Goal: Navigation & Orientation: Find specific page/section

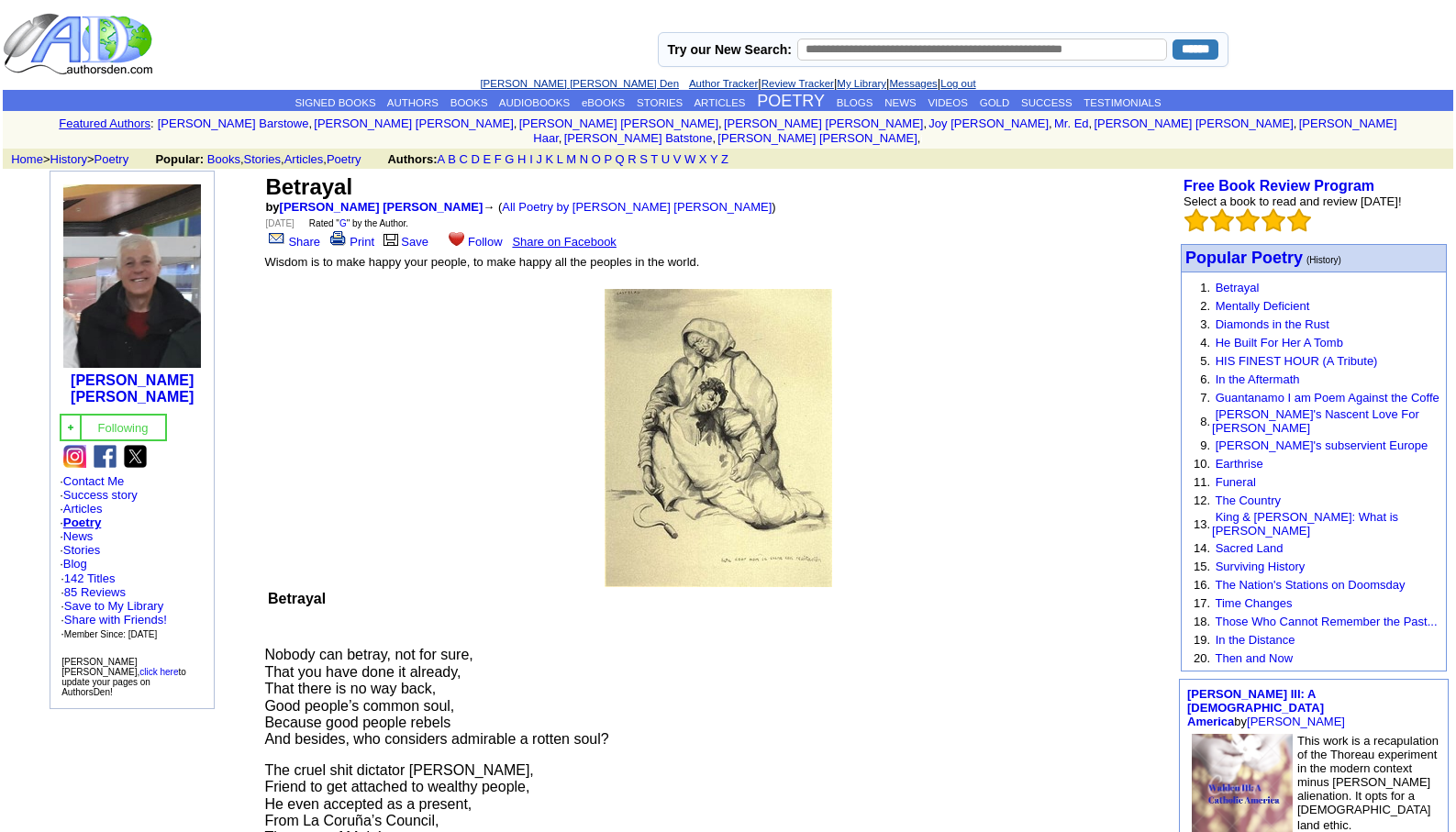
click at [559, 79] on link "[PERSON_NAME] [PERSON_NAME] Den" at bounding box center [579, 83] width 199 height 11
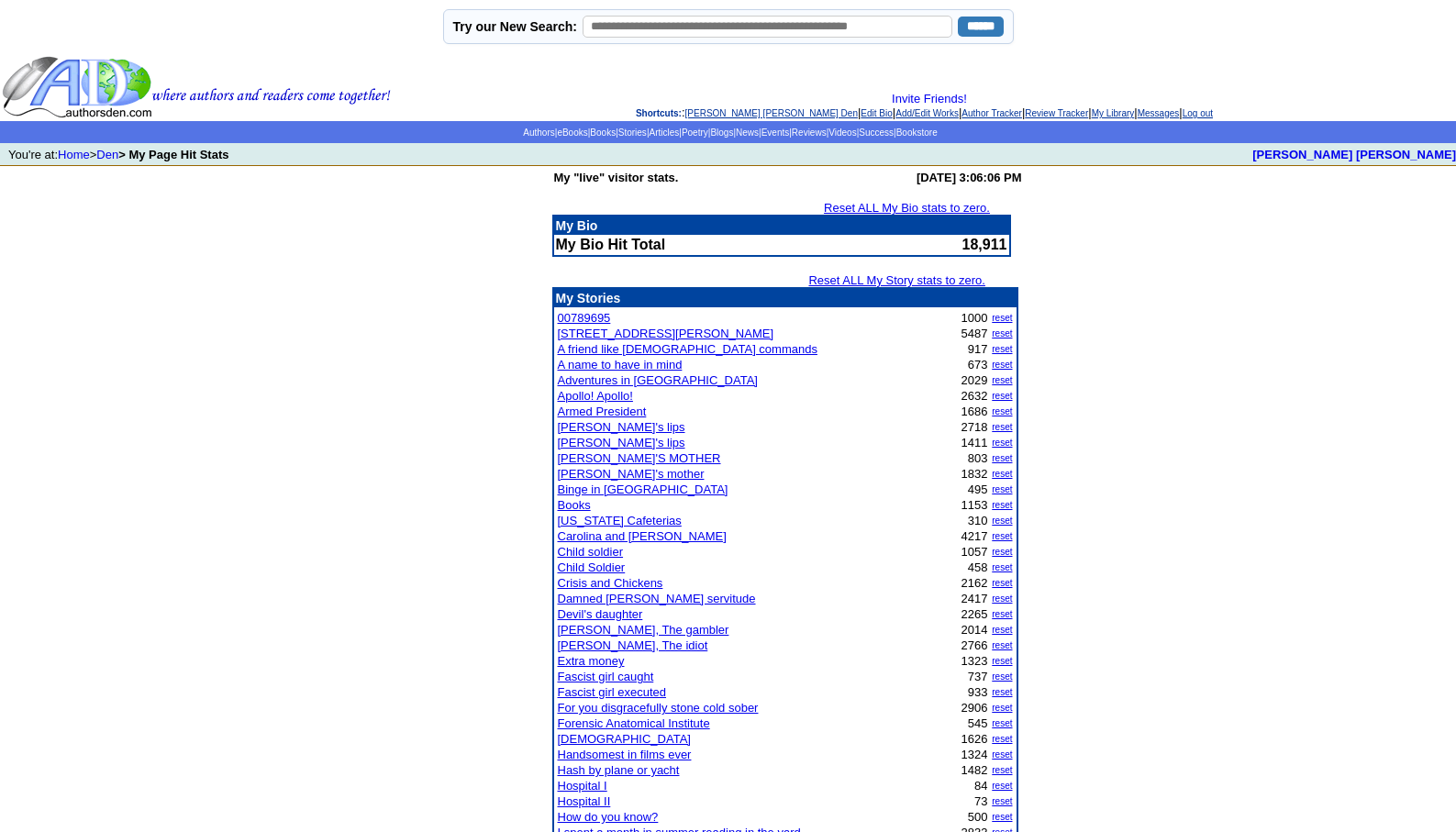
click at [616, 490] on link "Binge in [GEOGRAPHIC_DATA]" at bounding box center [643, 489] width 170 height 14
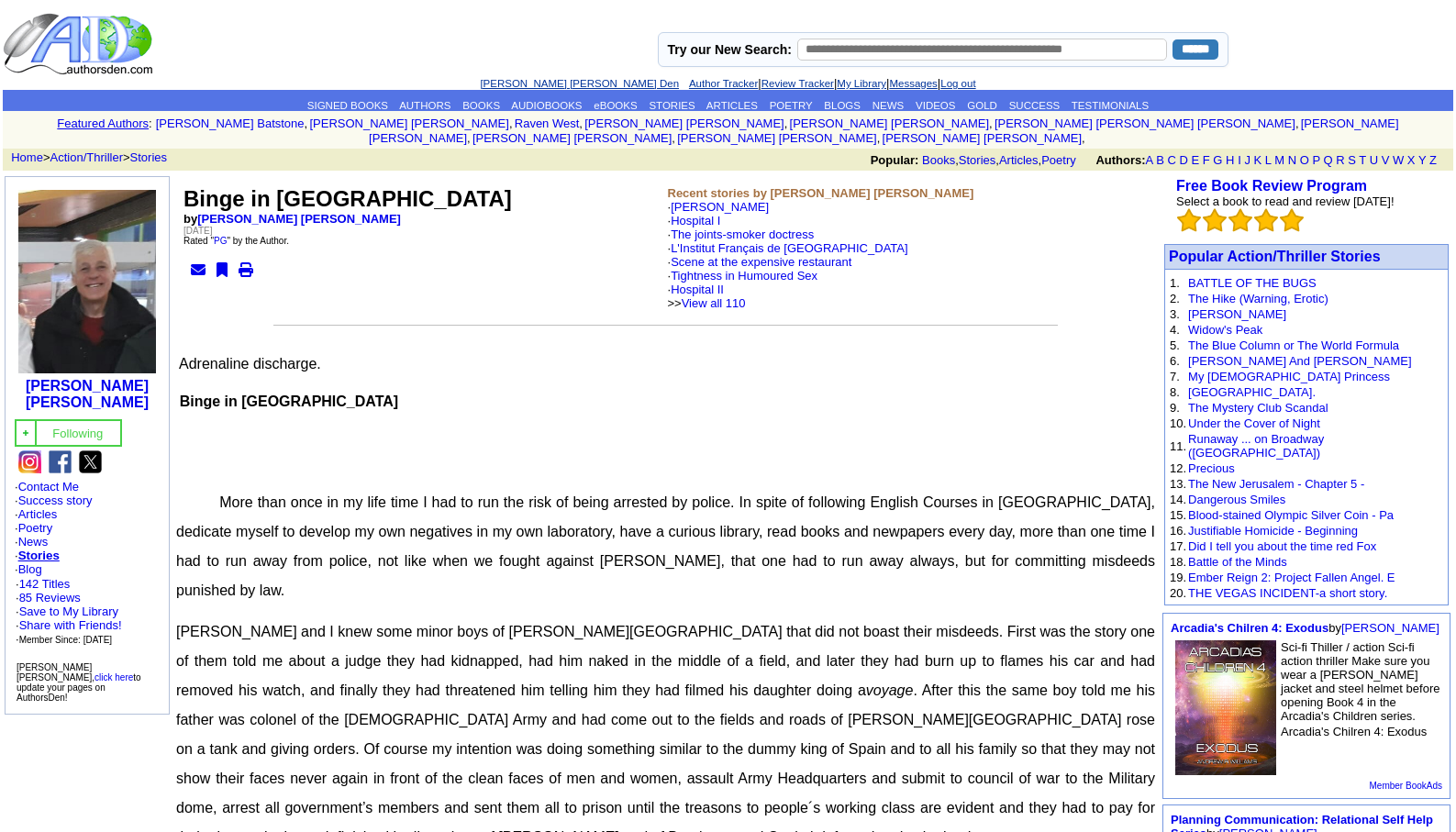
click at [542, 83] on link "[PERSON_NAME] [PERSON_NAME] Den" at bounding box center [579, 83] width 199 height 11
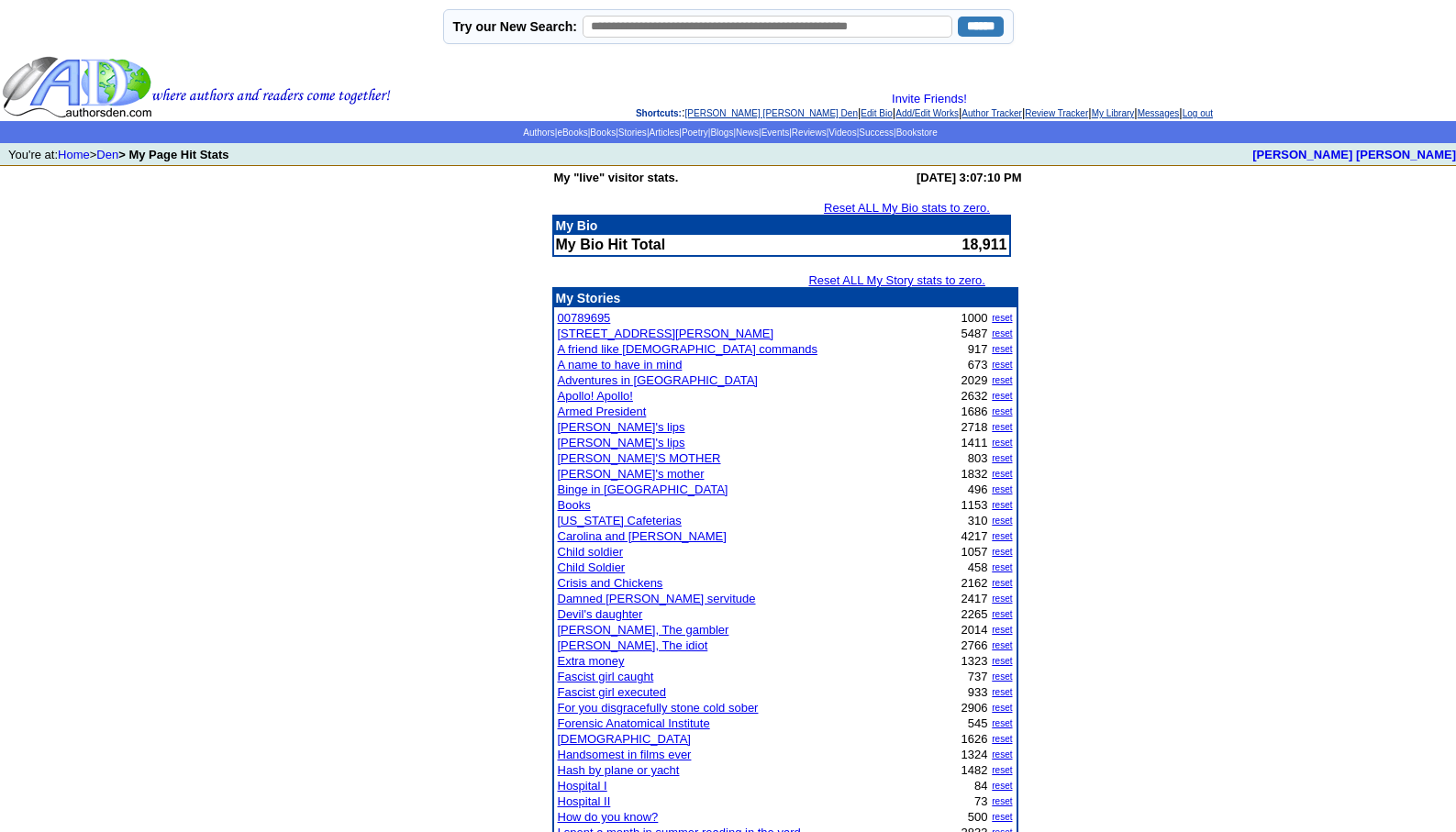
click at [609, 379] on link "Adventures in [GEOGRAPHIC_DATA]" at bounding box center [658, 381] width 200 height 14
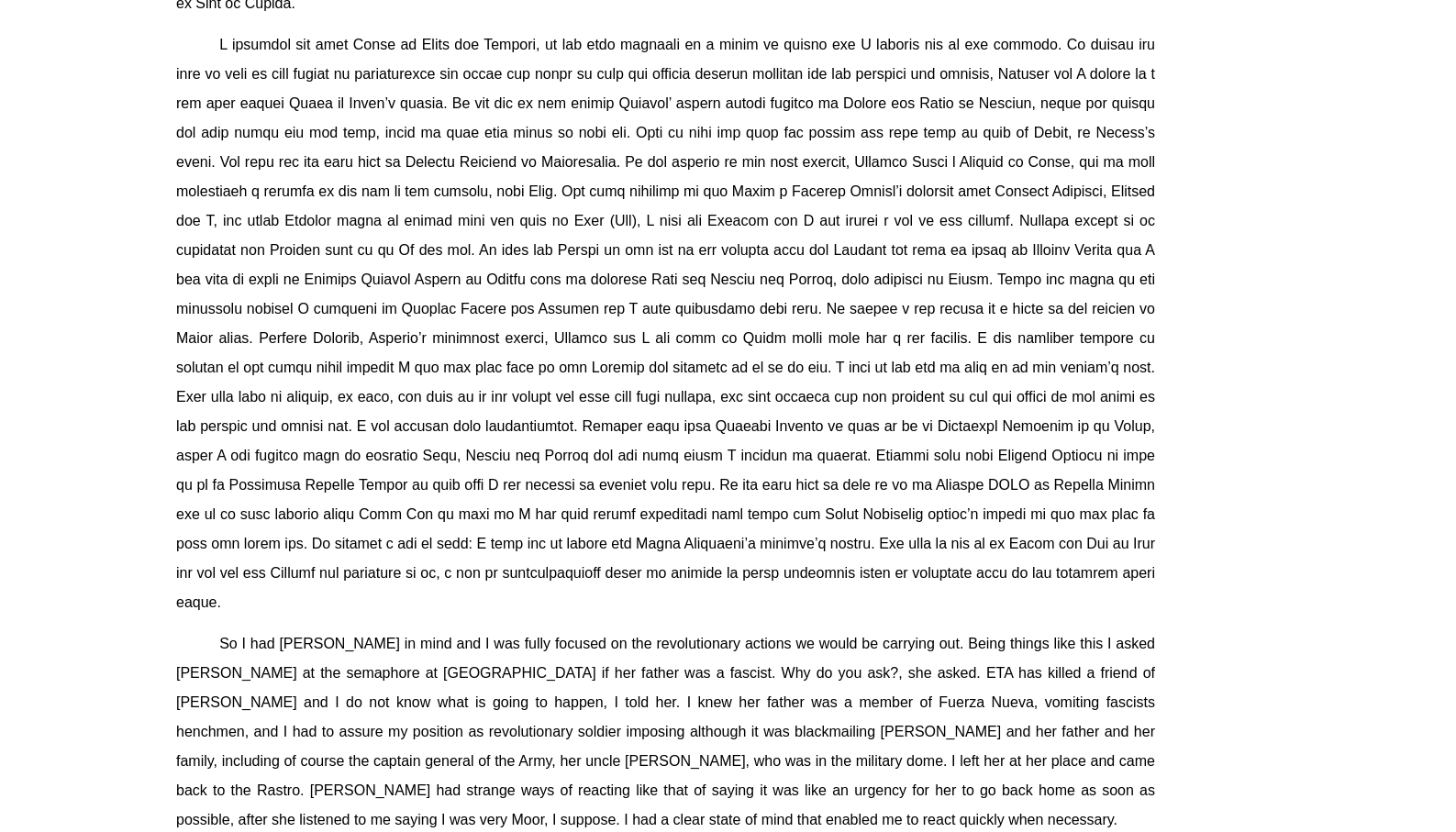
scroll to position [1614, 0]
